Goal: Task Accomplishment & Management: Manage account settings

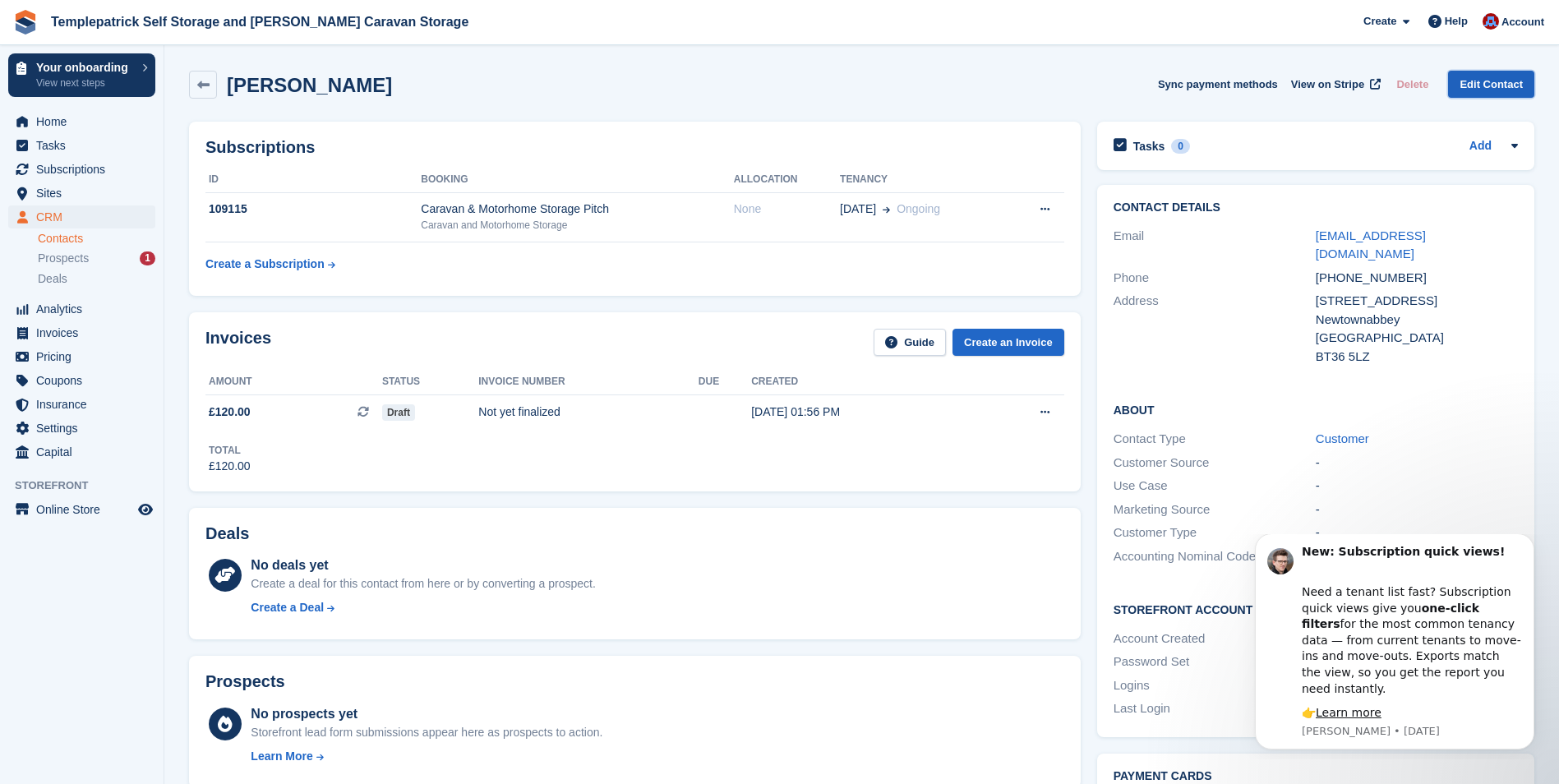
click at [1472, 80] on link "Edit Contact" at bounding box center [1491, 84] width 86 height 27
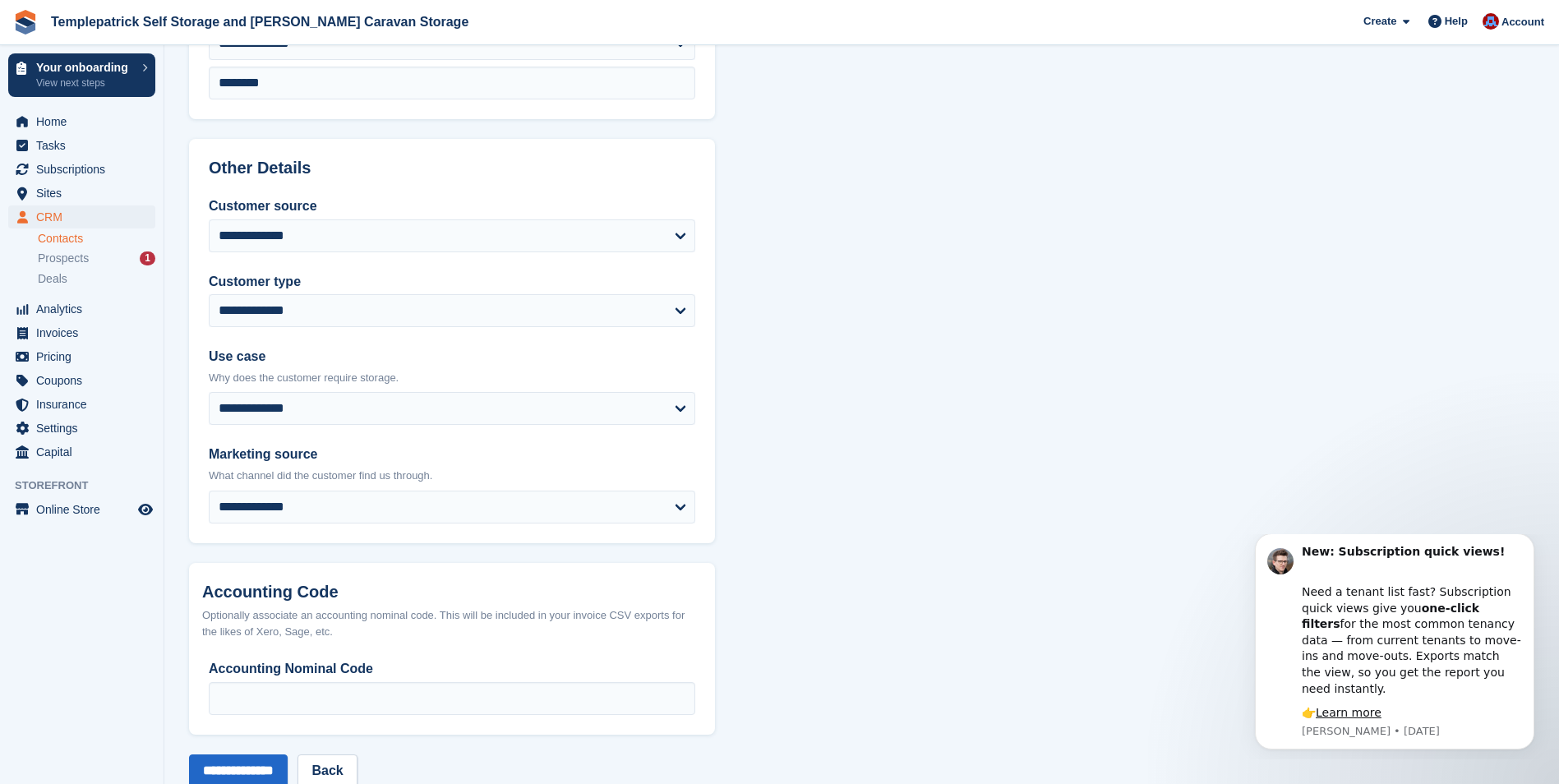
scroll to position [616, 0]
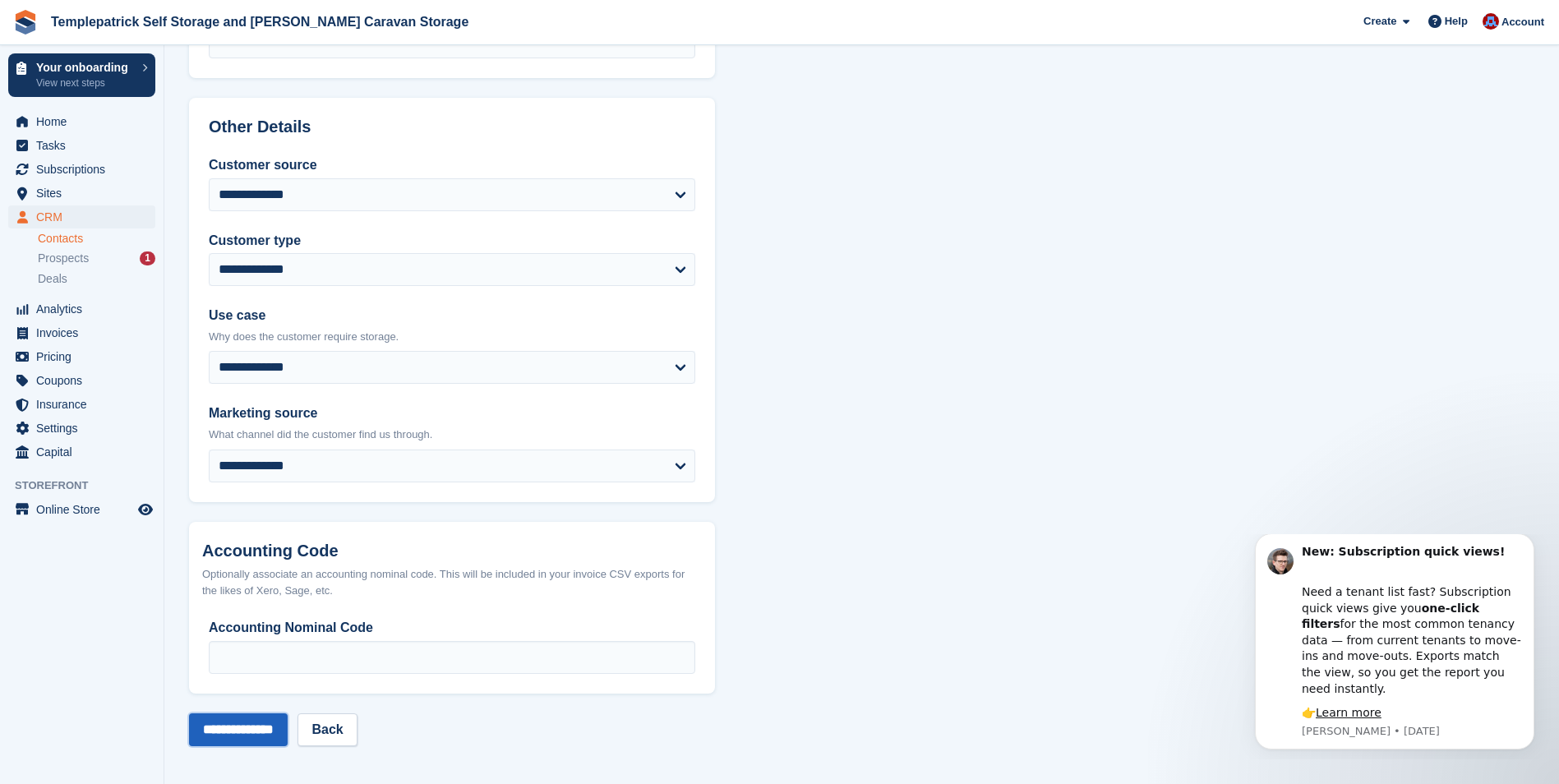
click at [264, 733] on input "**********" at bounding box center [238, 729] width 99 height 33
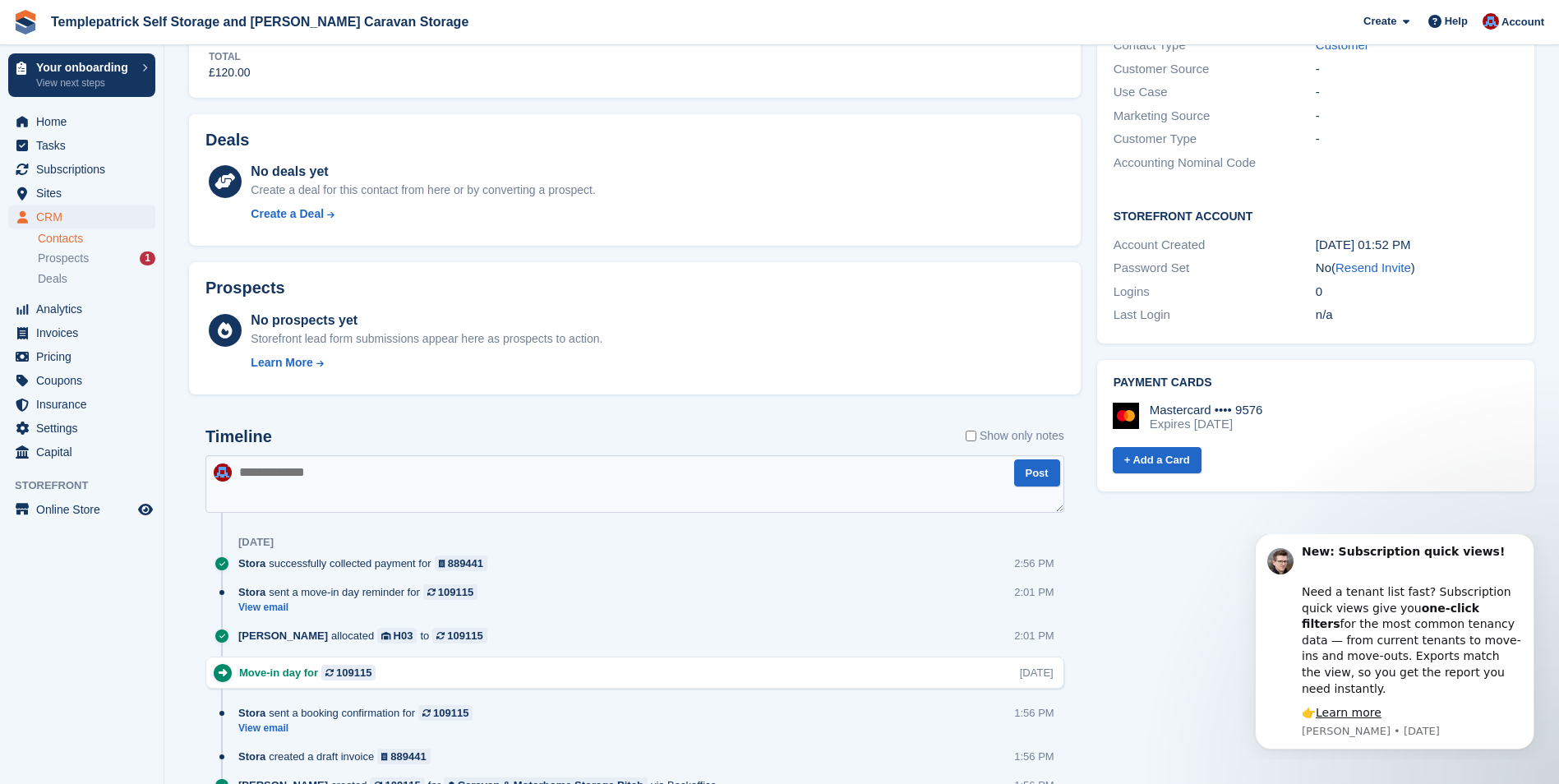
scroll to position [493, 0]
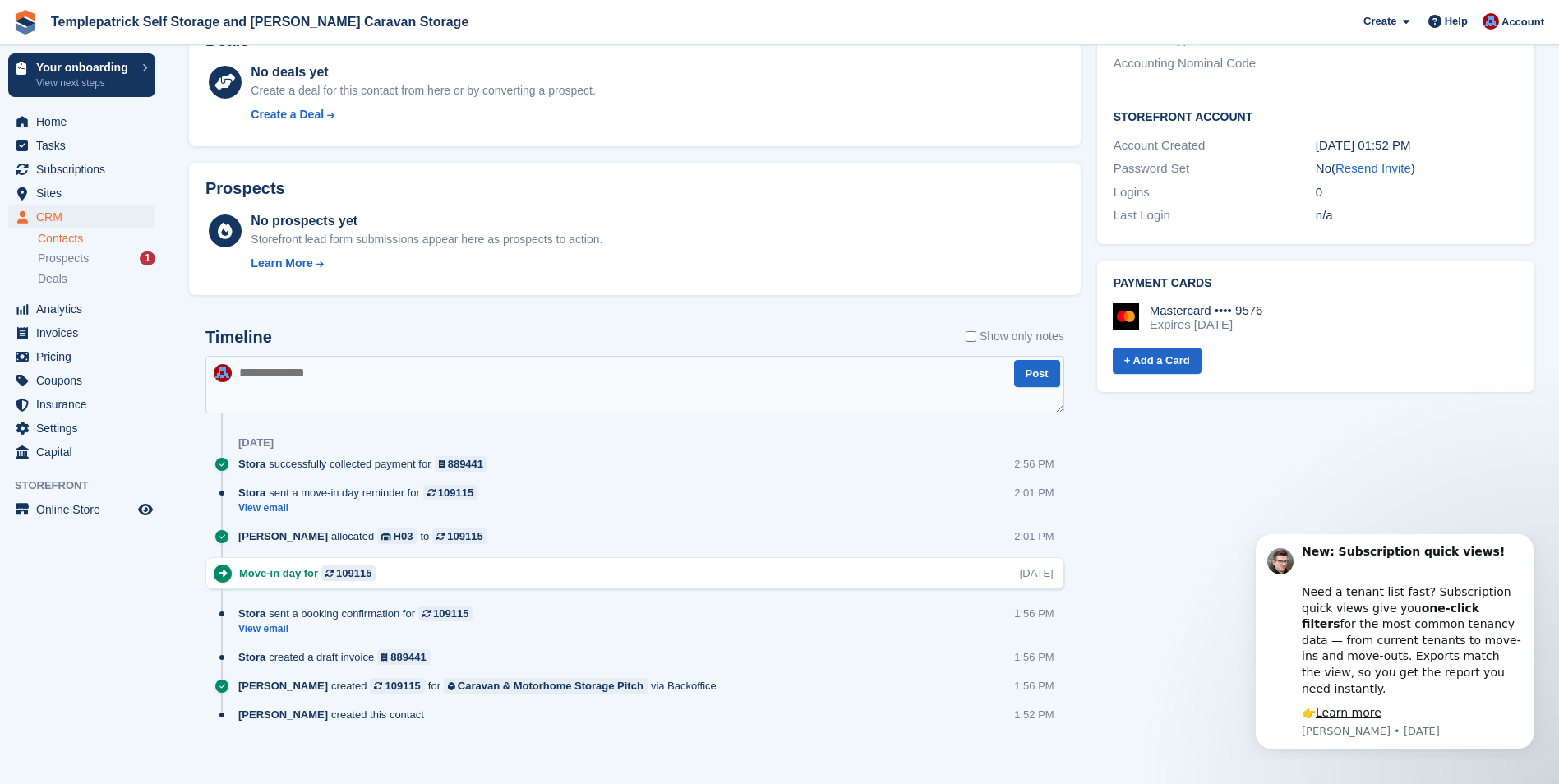
click at [280, 368] on textarea at bounding box center [635, 384] width 859 height 57
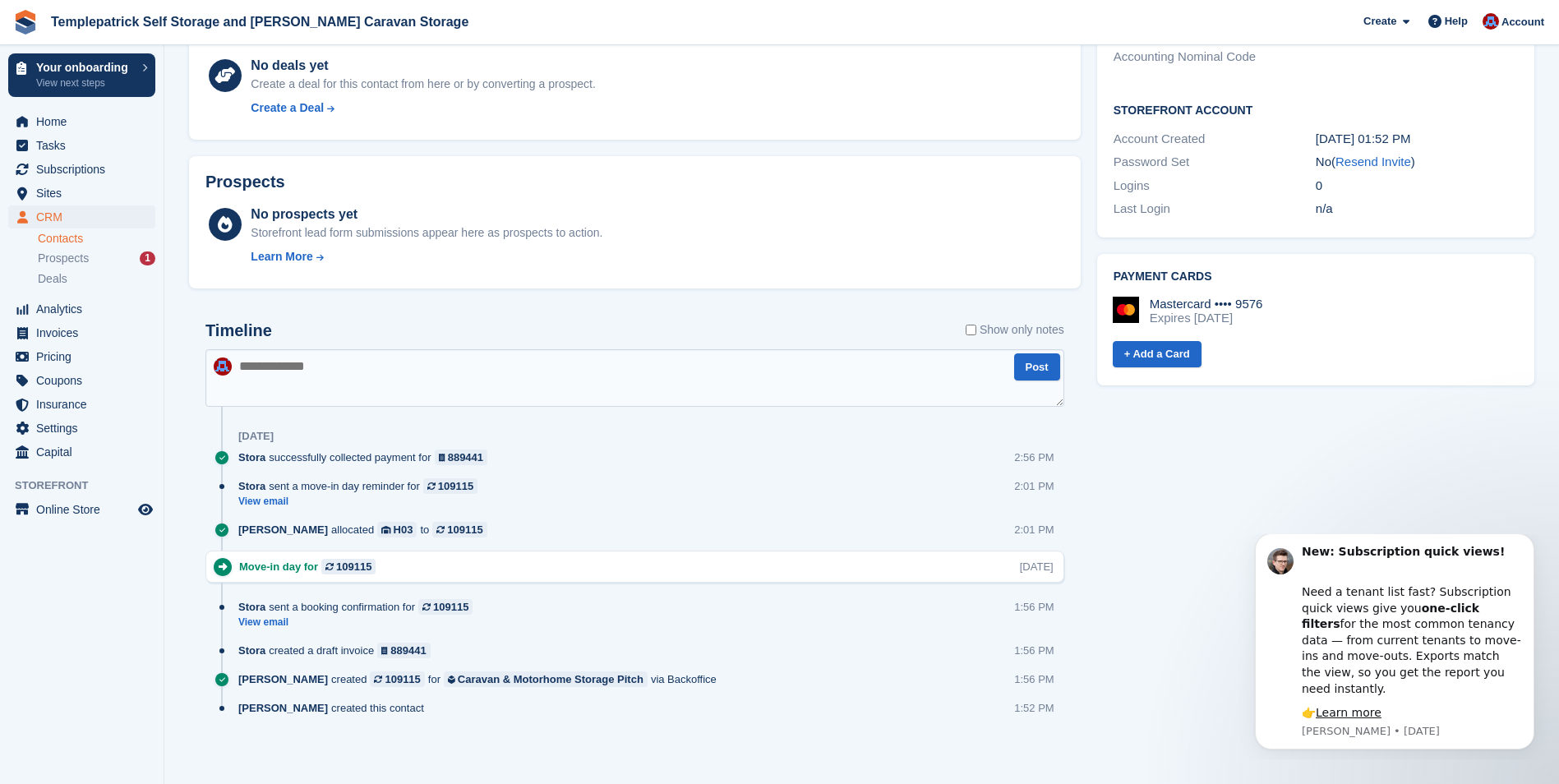
scroll to position [504, 0]
